Goal: Find contact information: Find contact information

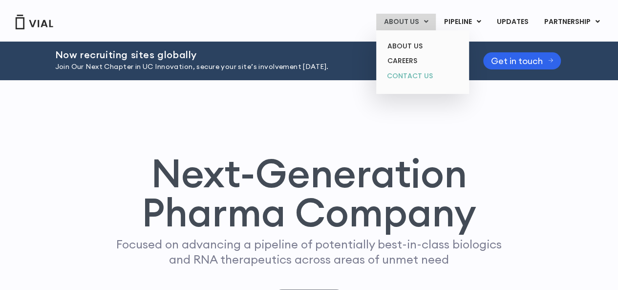
click at [403, 77] on link "CONTACT US" at bounding box center [421, 76] width 85 height 16
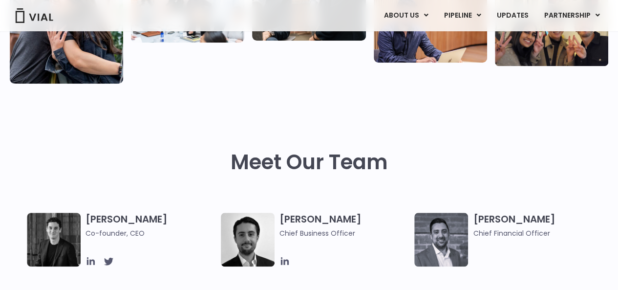
scroll to position [439, 0]
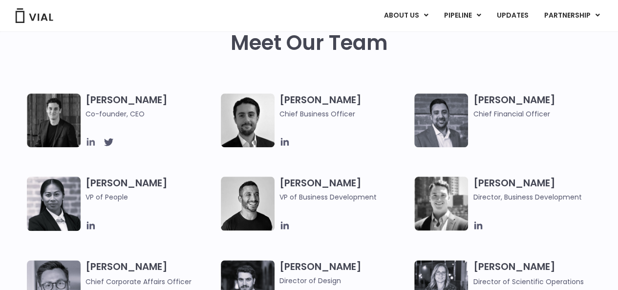
click at [90, 146] on icon at bounding box center [90, 141] width 11 height 11
